Goal: Task Accomplishment & Management: Manage account settings

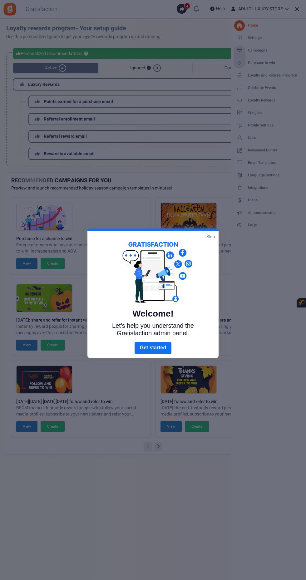
click at [209, 236] on link "Skip" at bounding box center [210, 237] width 8 height 6
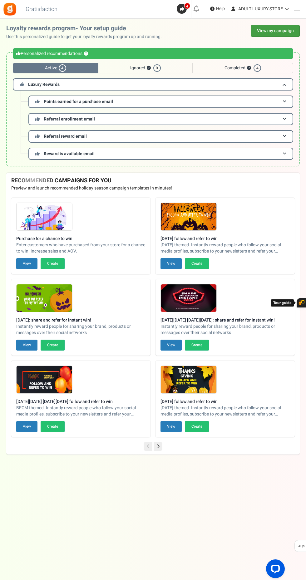
click at [292, 31] on link "View my campaign" at bounding box center [275, 31] width 49 height 12
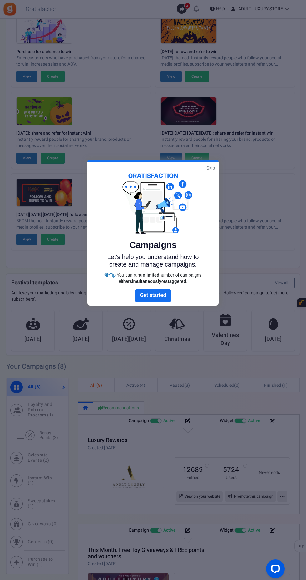
scroll to position [54, 0]
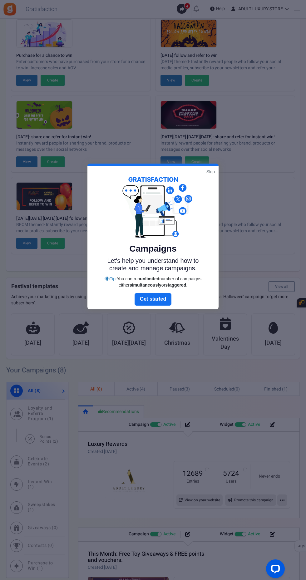
click at [211, 172] on link "Skip" at bounding box center [210, 172] width 8 height 6
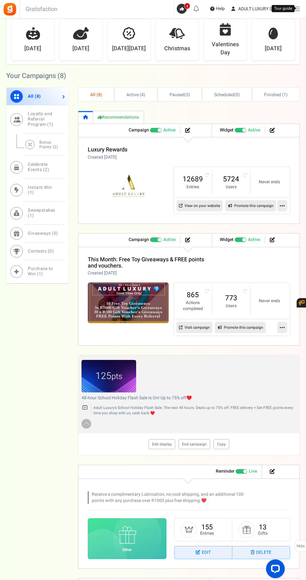
scroll to position [356, 0]
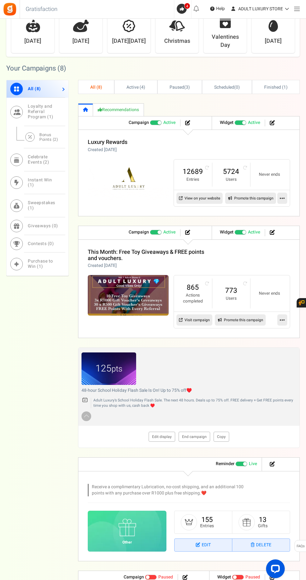
click at [162, 436] on link "Edit display" at bounding box center [162, 437] width 27 height 10
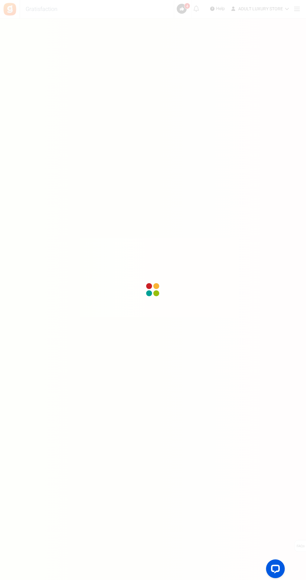
scroll to position [45, 0]
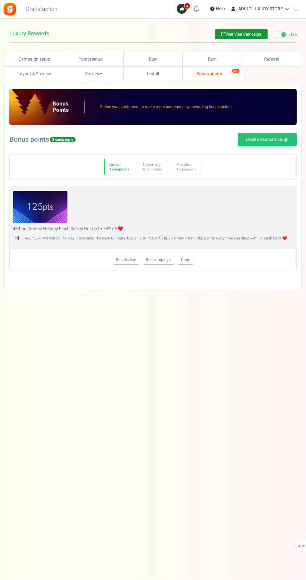
type textarea "48-hour School Holiday Flash Sale Is On! Up to 75% off♥️"
type textarea "Adult Luxury's School Holiday Flash Sale. The next 48 hours. Deals up to 75% of…"
type input "#aa7f16"
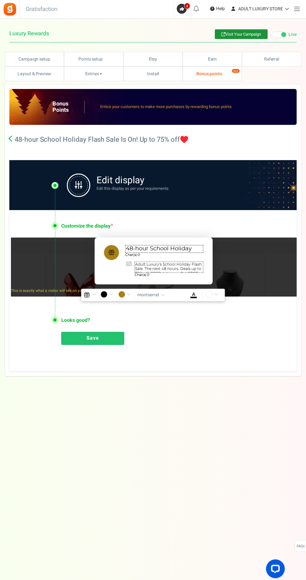
scroll to position [1, 0]
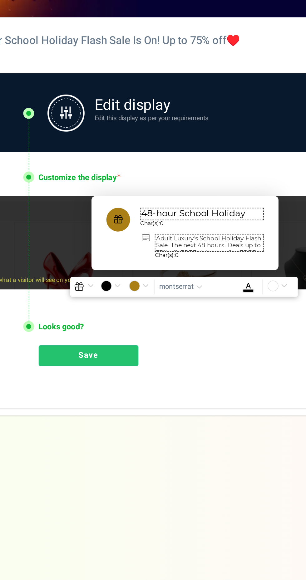
click at [188, 247] on textarea "48-hour School Holiday Flash Sale Is On! Up to 75% off♥️" at bounding box center [164, 248] width 78 height 8
click at [190, 247] on textarea "48-hour School Holiday Flash Sale Is On! Up to 75% off♥️" at bounding box center [164, 248] width 78 height 8
click at [190, 248] on textarea "48-hour School Holiday Flash Sale Is On! Up to 75% off♥️" at bounding box center [164, 248] width 78 height 8
click at [191, 249] on textarea "48-hour School Holiday Flash Sale Is On! Up to 75% off♥️" at bounding box center [164, 248] width 78 height 8
type textarea "48-hour Flash Sale Is On! Up to 75% off♥️"
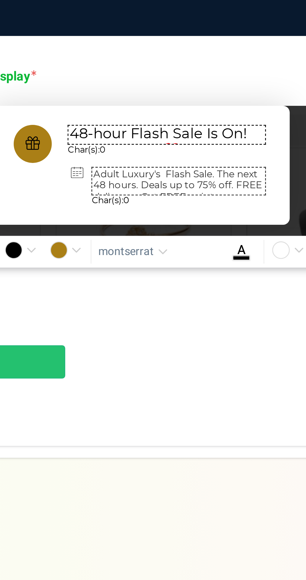
type textarea "Adult Luxury's Flash Sale. The next 48 hours. Deals up to 75% off. FREE deliver…"
click at [149, 250] on textarea "48-hour Flash Sale Is On! Up to 75% off♥️" at bounding box center [164, 248] width 78 height 8
type textarea "48-hour Red 🔥 Flash Sale Is On! Up to 75% off♥️"
click at [164, 265] on textarea "Adult Luxury's Flash Sale. The next 48 hours. Deals up to 75% off. FREE deliver…" at bounding box center [169, 266] width 69 height 11
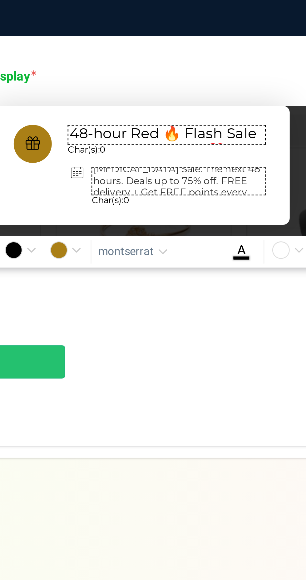
scroll to position [12, 0]
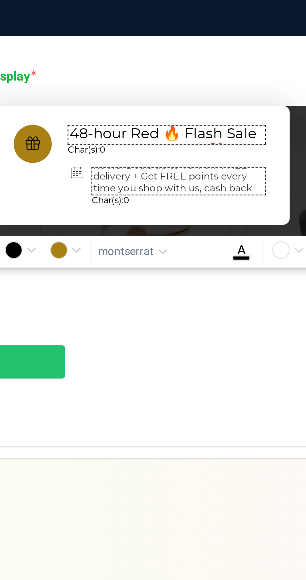
type textarea "Adult Luxury's Red [MEDICAL_DATA] Sale. The next 48 hours. Deals up to 75% off.…"
click at [162, 250] on textarea "48-hour Red 🔥 Flash Sale Is On! Up to 75% off♥️" at bounding box center [164, 248] width 78 height 8
click at [160, 250] on textarea "48-hour RedHot 🔥 Flash Sale Is On! Up to 75% off♥️" at bounding box center [164, 248] width 78 height 8
type textarea "48-hour Red [MEDICAL_DATA] Sale Is On! Up to 75% off♥️"
click at [113, 335] on link "Save" at bounding box center [92, 337] width 63 height 13
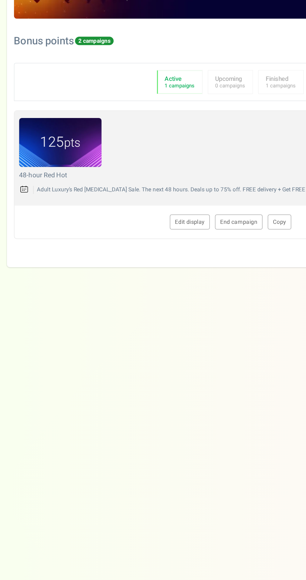
click at [130, 259] on link "Edit display" at bounding box center [126, 260] width 27 height 10
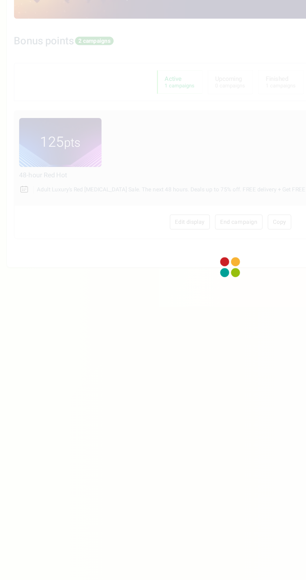
type textarea "48-hour Red Hot"
type textarea "Adult Luxury's Red [MEDICAL_DATA] Sale. The next 48 hours. Deals up to 75% off.…"
type input "#aa7f16"
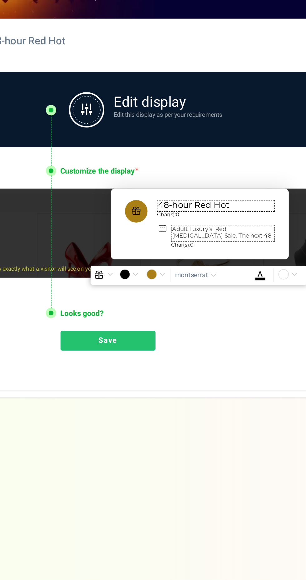
click at [192, 246] on textarea "48-hour Red Hot" at bounding box center [164, 249] width 78 height 8
click at [183, 247] on textarea "48-hour Red Hot" at bounding box center [164, 249] width 78 height 8
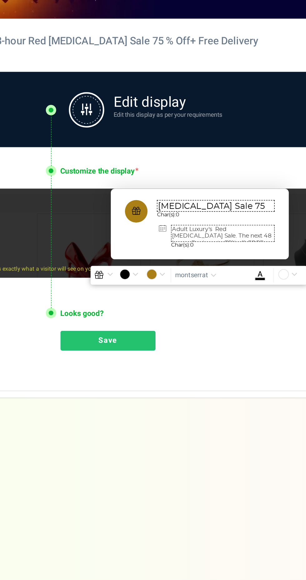
scroll to position [13, 0]
type textarea "48-hour Red [MEDICAL_DATA] Sale 75 % Off+ Free Delivery"
click at [109, 336] on link "Save" at bounding box center [92, 338] width 63 height 13
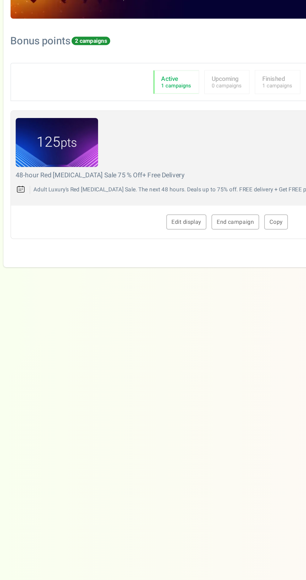
click at [128, 262] on link "Edit display" at bounding box center [126, 260] width 27 height 10
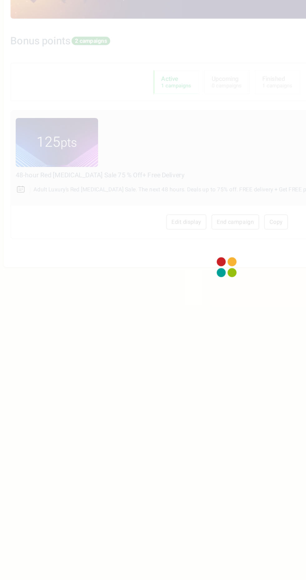
type textarea "48-hour Red [MEDICAL_DATA] Sale 75 % Off+ Free Delivery"
type textarea "Adult Luxury's Red [MEDICAL_DATA] Sale. The next 48 hours. Deals up to 75% off.…"
type input "#aa7f16"
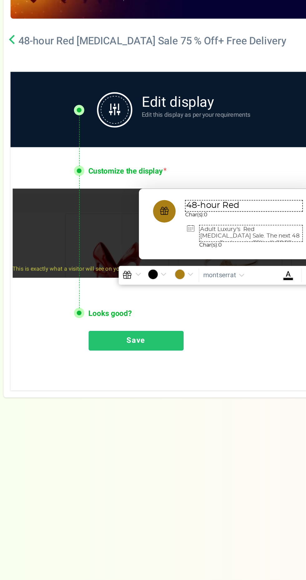
paste textarea "Hour Flash Sale"
type textarea "48-Hour Flash Sale 75% Off Top Sellers And New Arrivals+ FREE Delivery!"
click at [94, 335] on link "Save" at bounding box center [92, 338] width 63 height 13
